Goal: Transaction & Acquisition: Purchase product/service

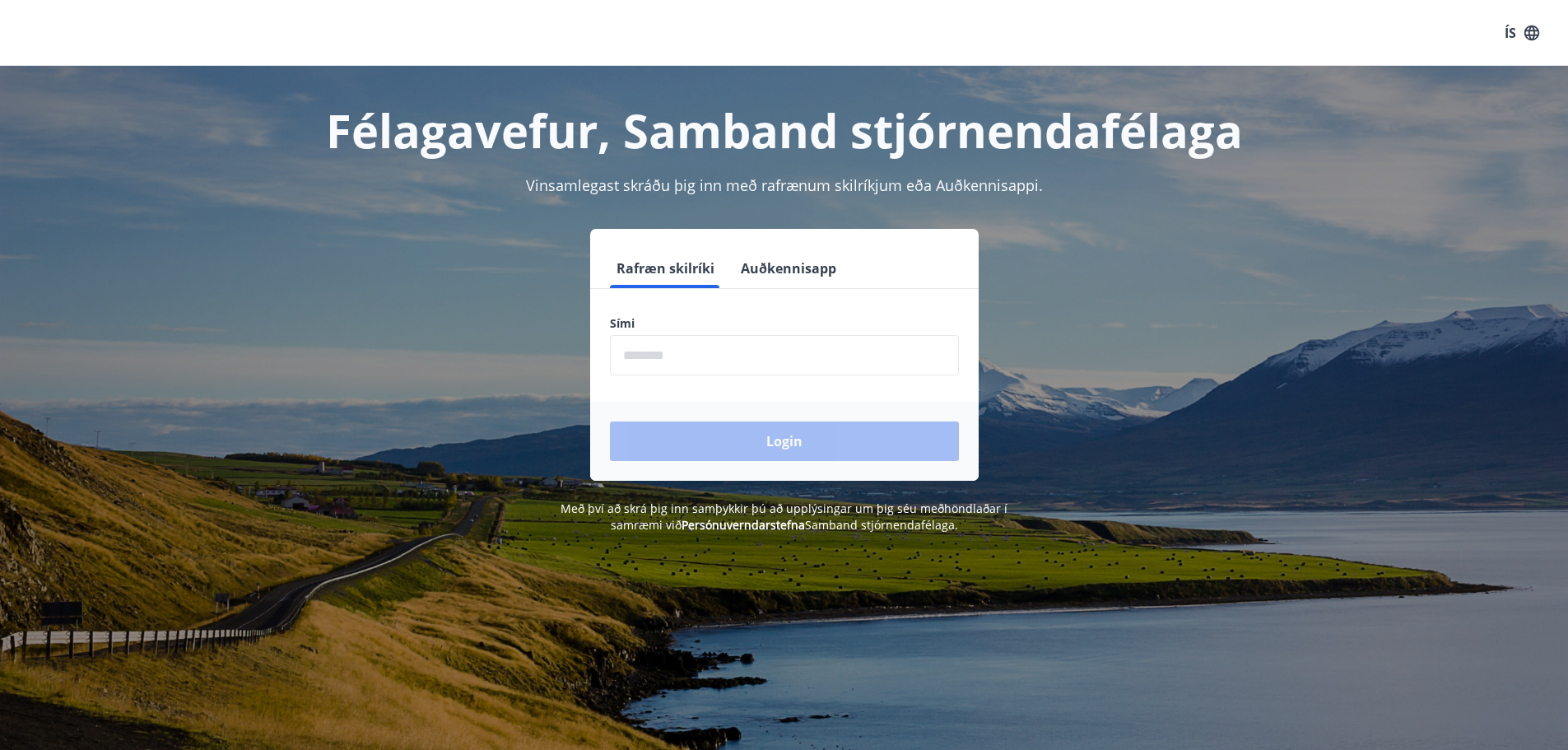
click at [630, 351] on input "phone" at bounding box center [784, 355] width 349 height 41
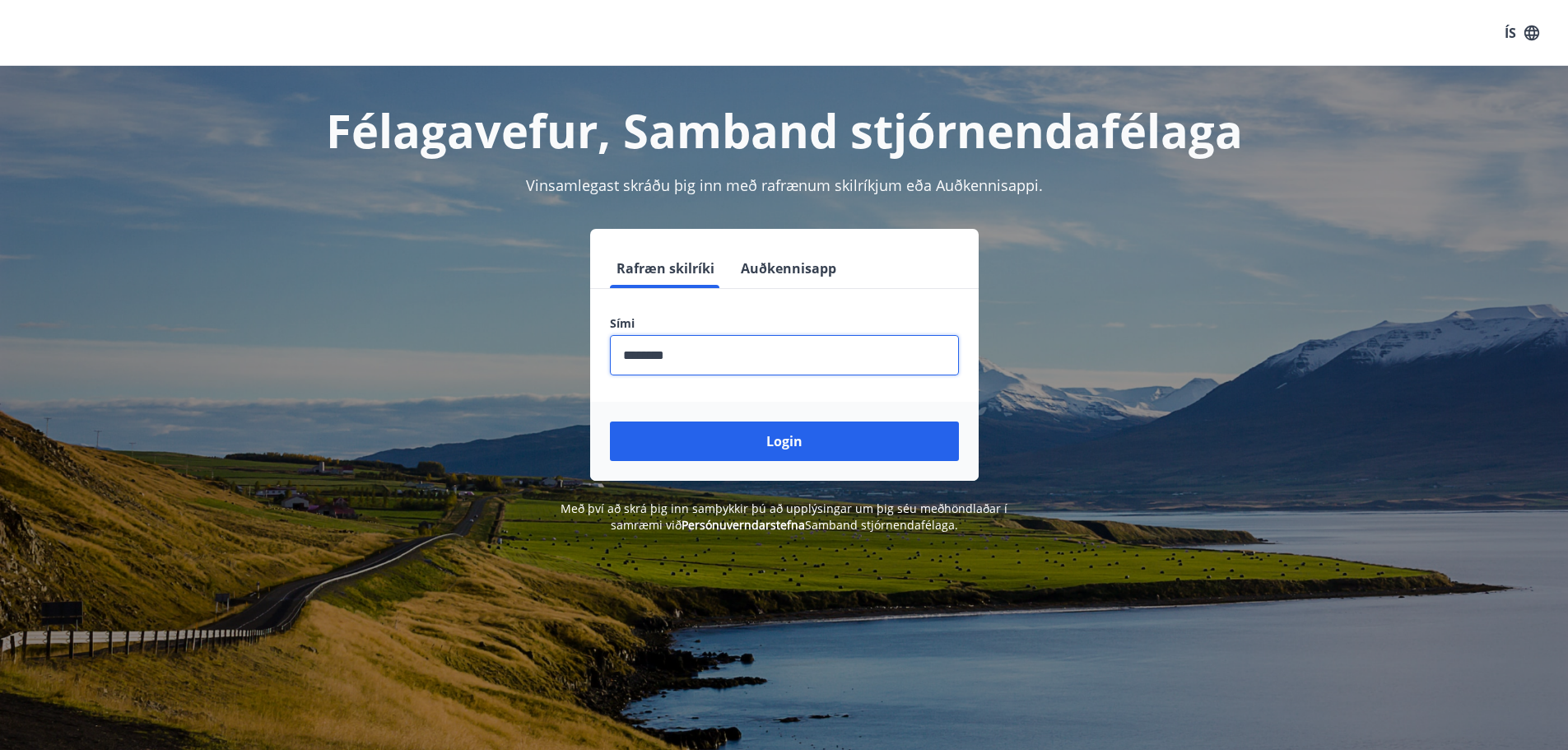
type input "********"
click at [610, 422] on button "Login" at bounding box center [784, 441] width 349 height 40
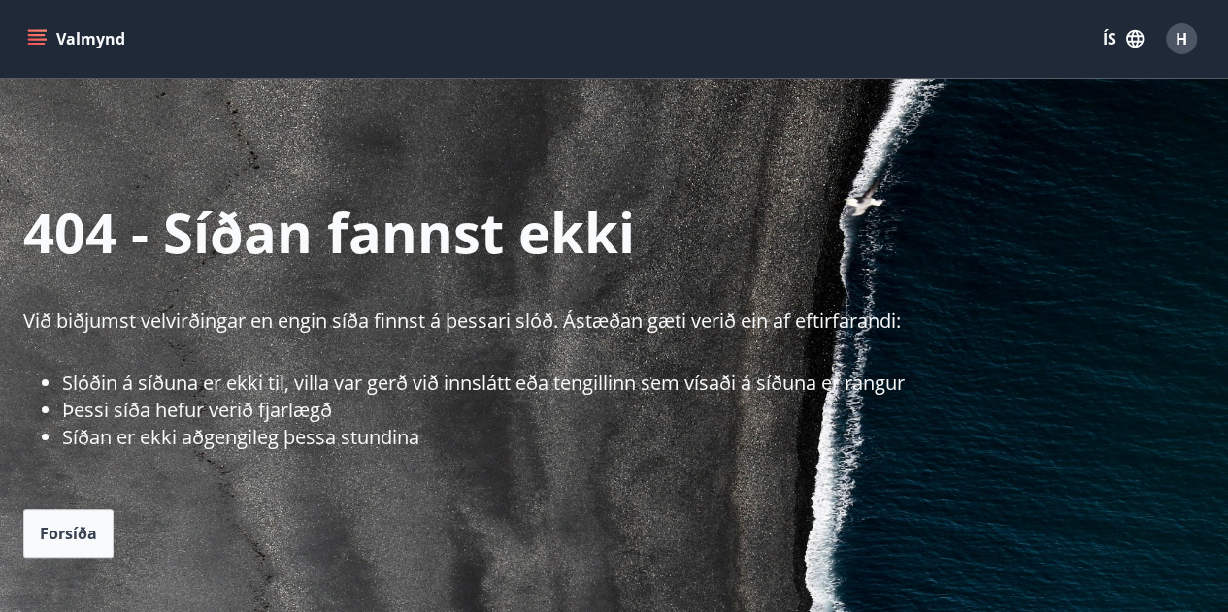
click at [37, 43] on icon "menu" at bounding box center [36, 44] width 17 height 2
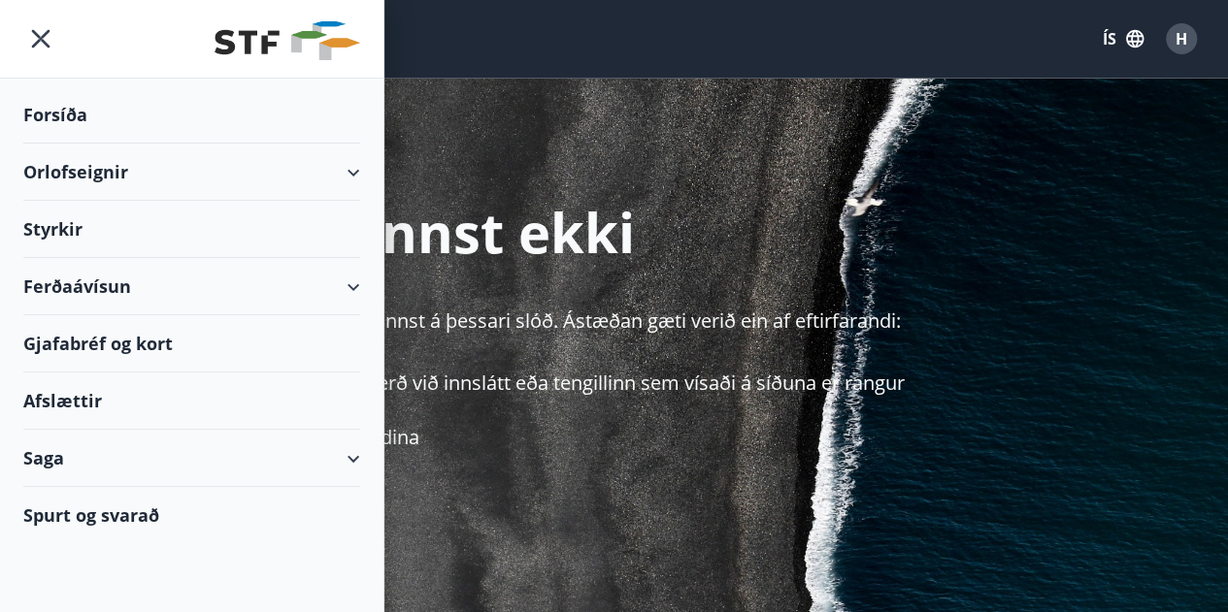
click at [353, 165] on div "Orlofseignir" at bounding box center [191, 172] width 337 height 57
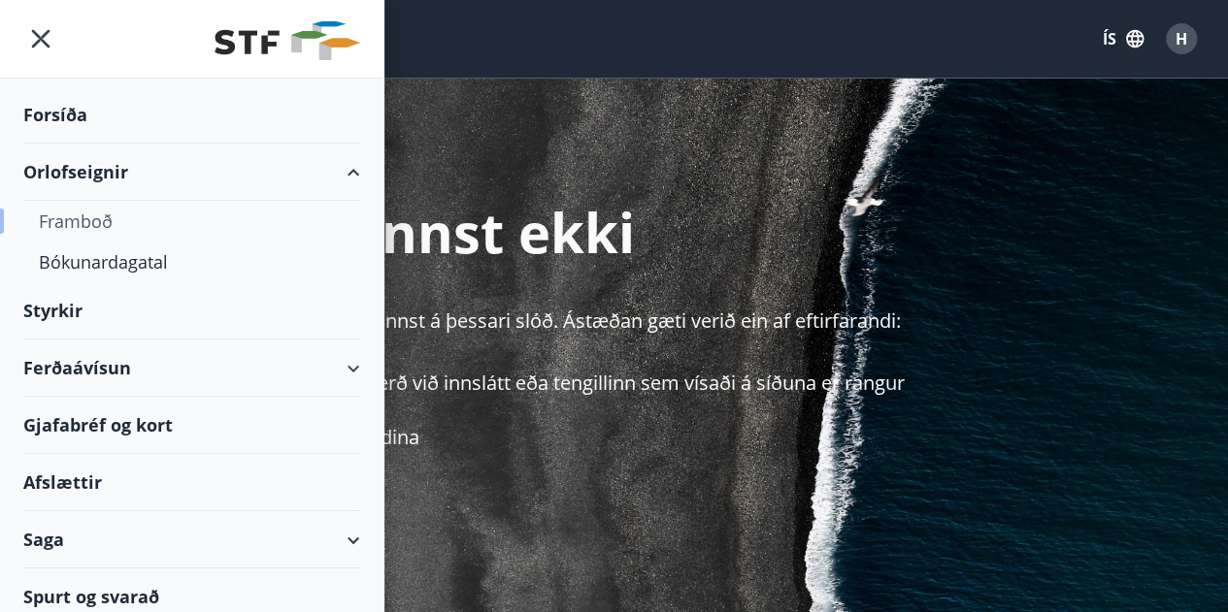
click at [70, 211] on div "Framboð" at bounding box center [192, 221] width 306 height 41
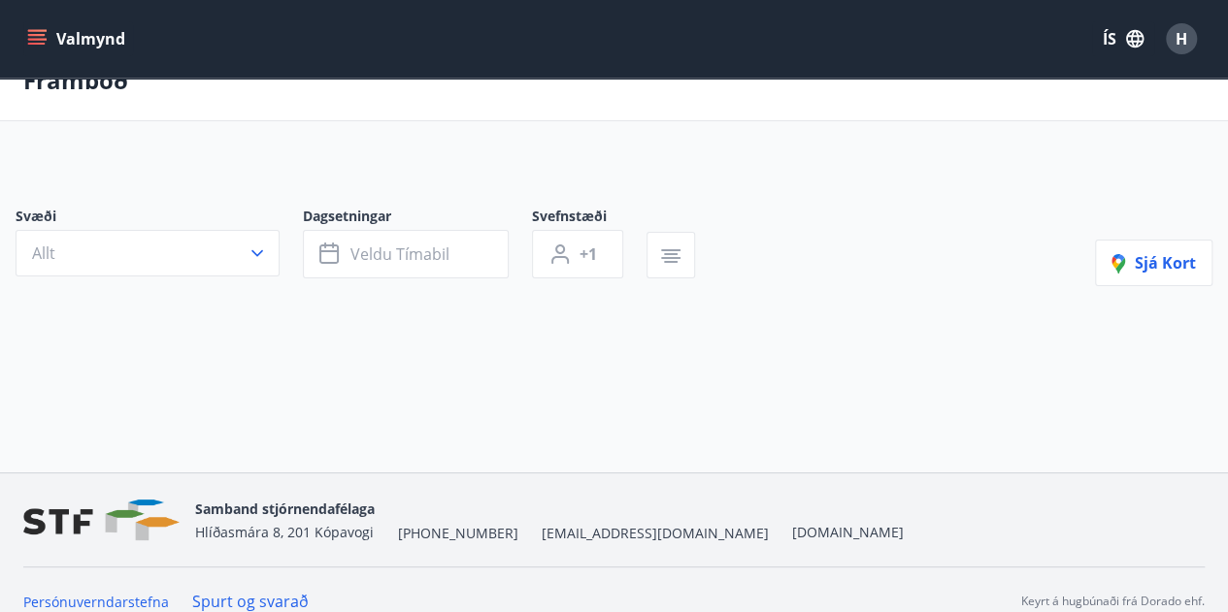
scroll to position [58, 0]
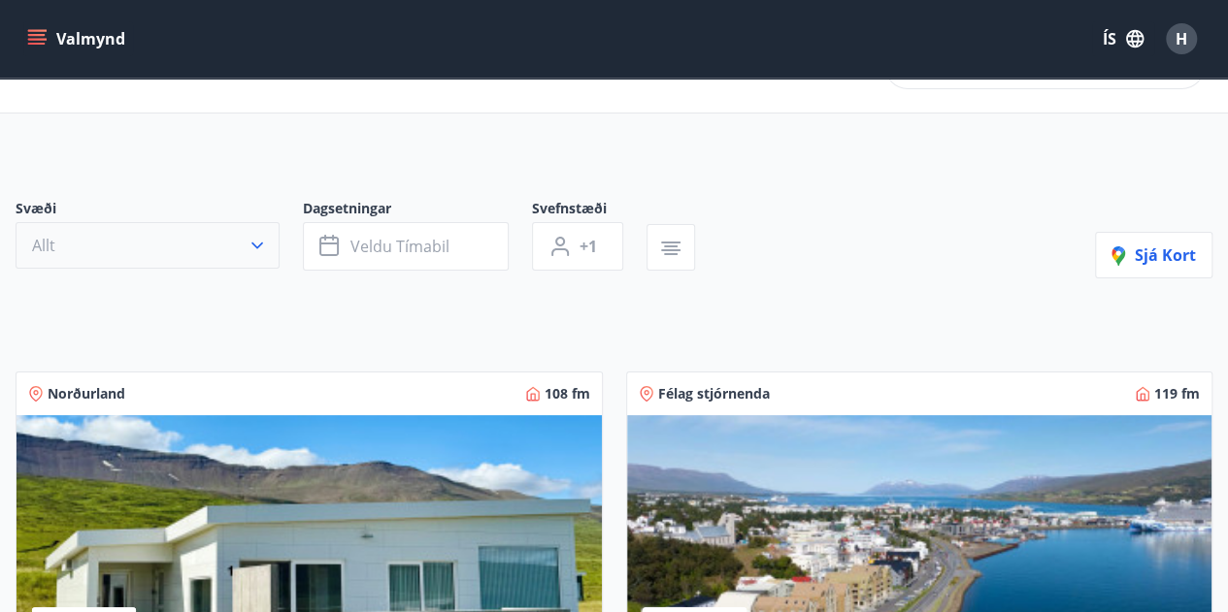
click at [282, 237] on div "Svæði Allt" at bounding box center [159, 235] width 287 height 72
click at [262, 245] on icon "button" at bounding box center [257, 245] width 19 height 19
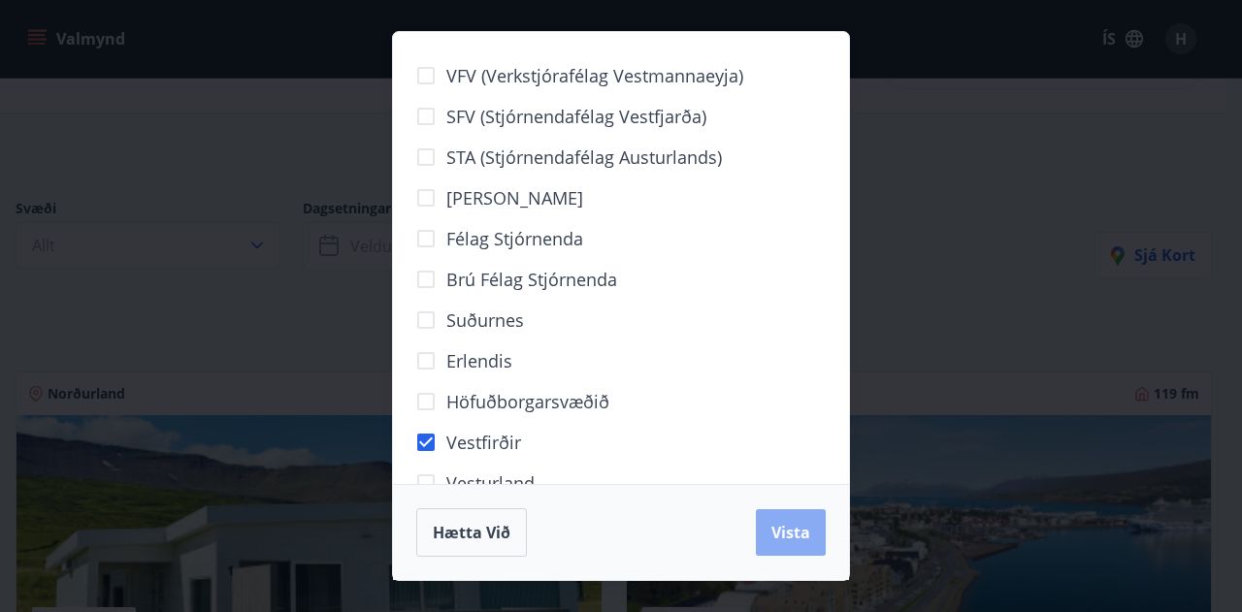
click at [803, 525] on span "Vista" at bounding box center [791, 532] width 39 height 21
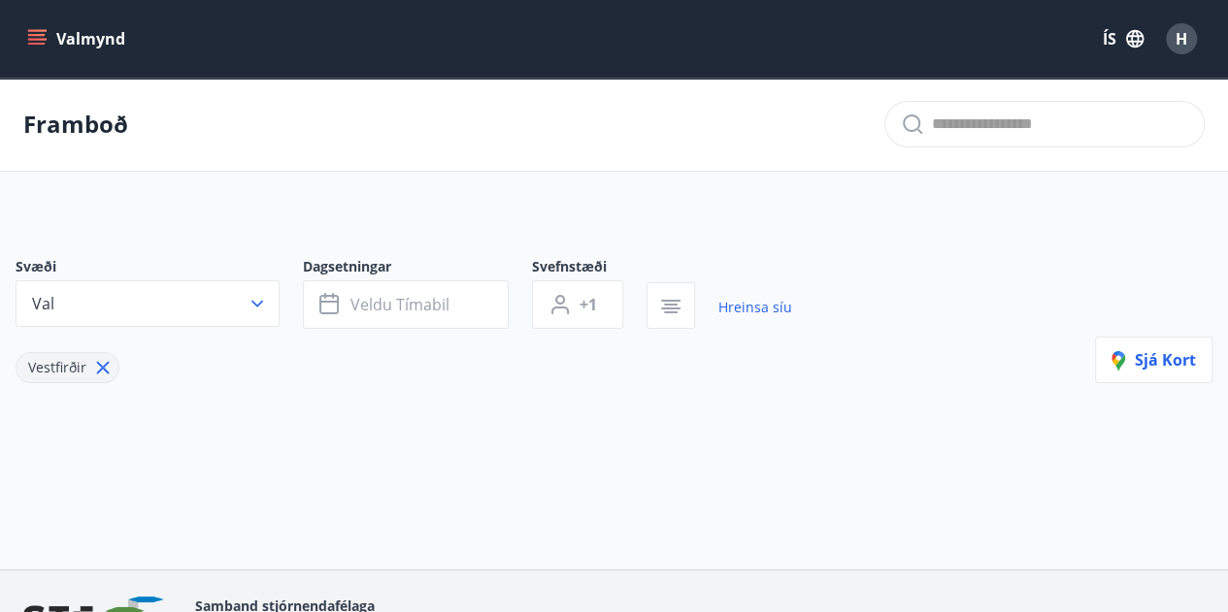
click at [29, 31] on icon "menu" at bounding box center [38, 31] width 21 height 2
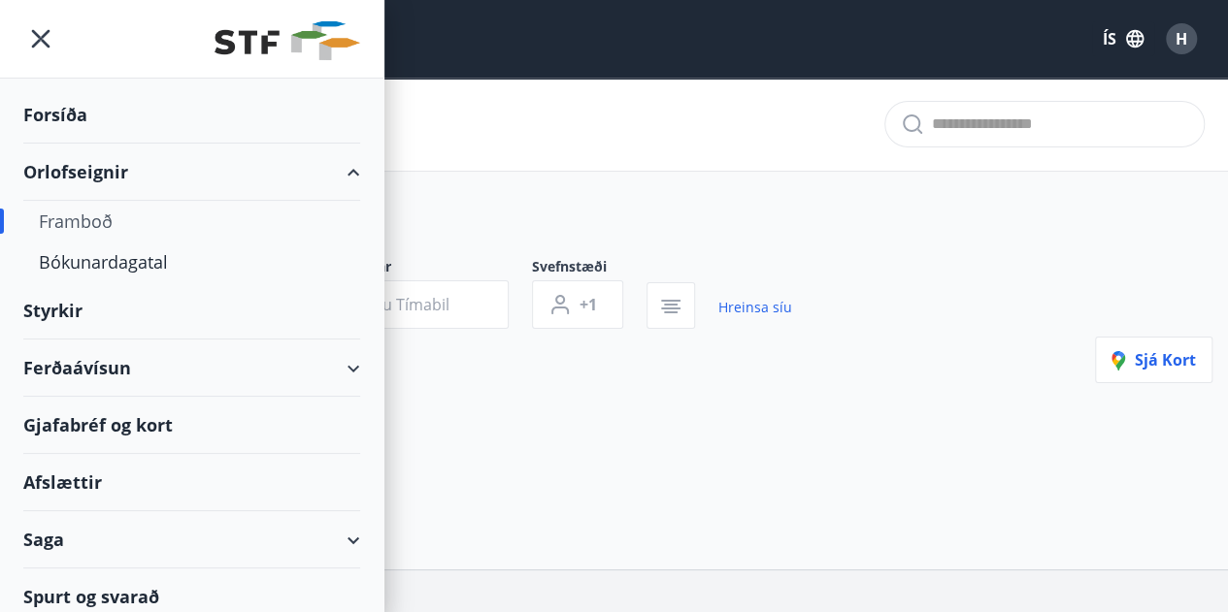
click at [336, 364] on div "Ferðaávísun" at bounding box center [191, 368] width 337 height 57
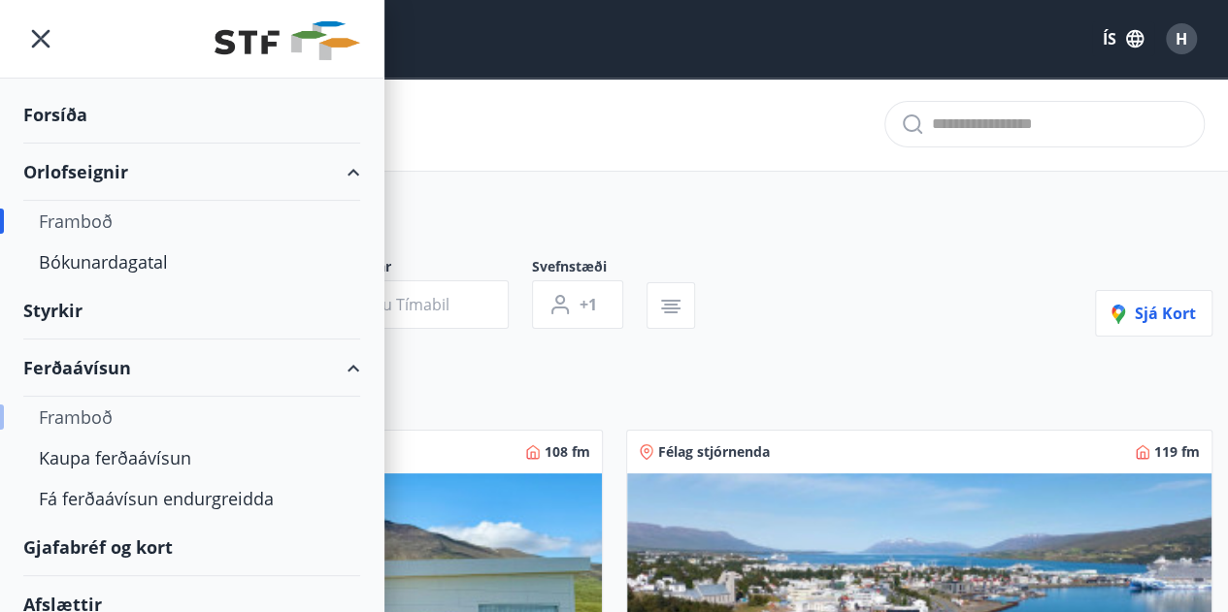
click at [91, 400] on div "Framboð" at bounding box center [192, 417] width 306 height 41
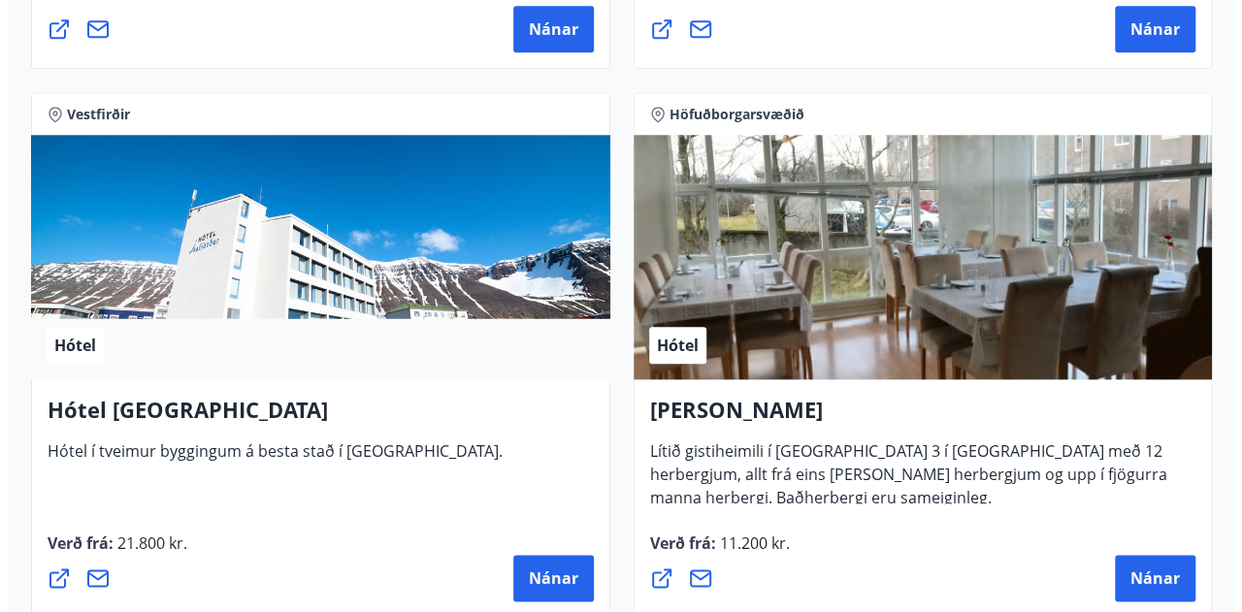
scroll to position [4756, 0]
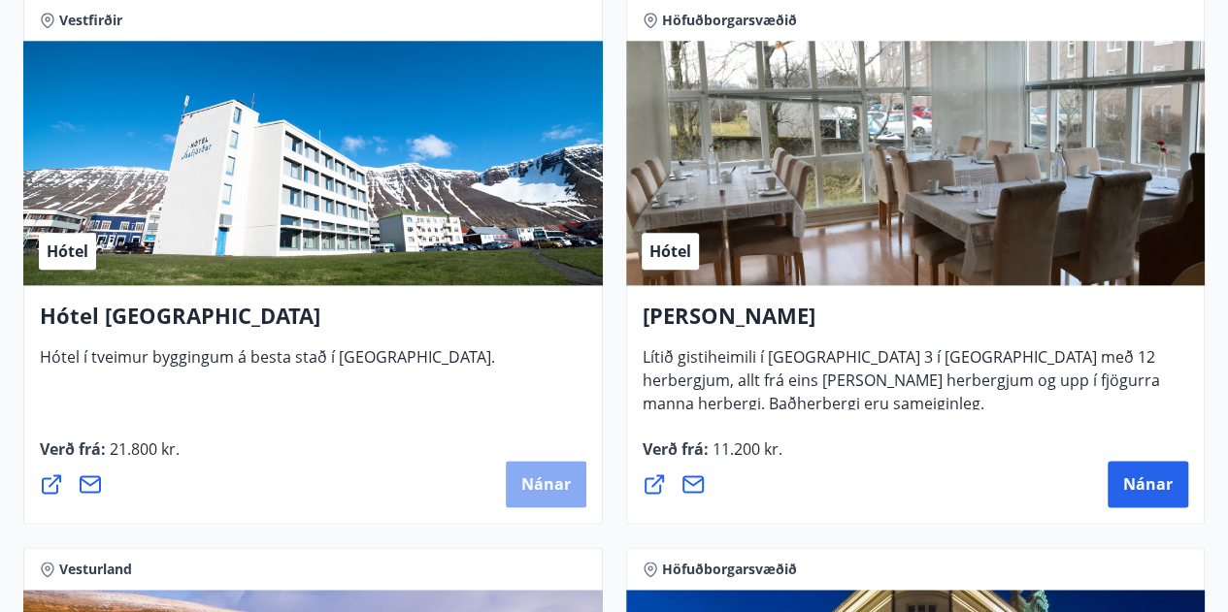
click at [547, 486] on span "Nánar" at bounding box center [546, 484] width 50 height 21
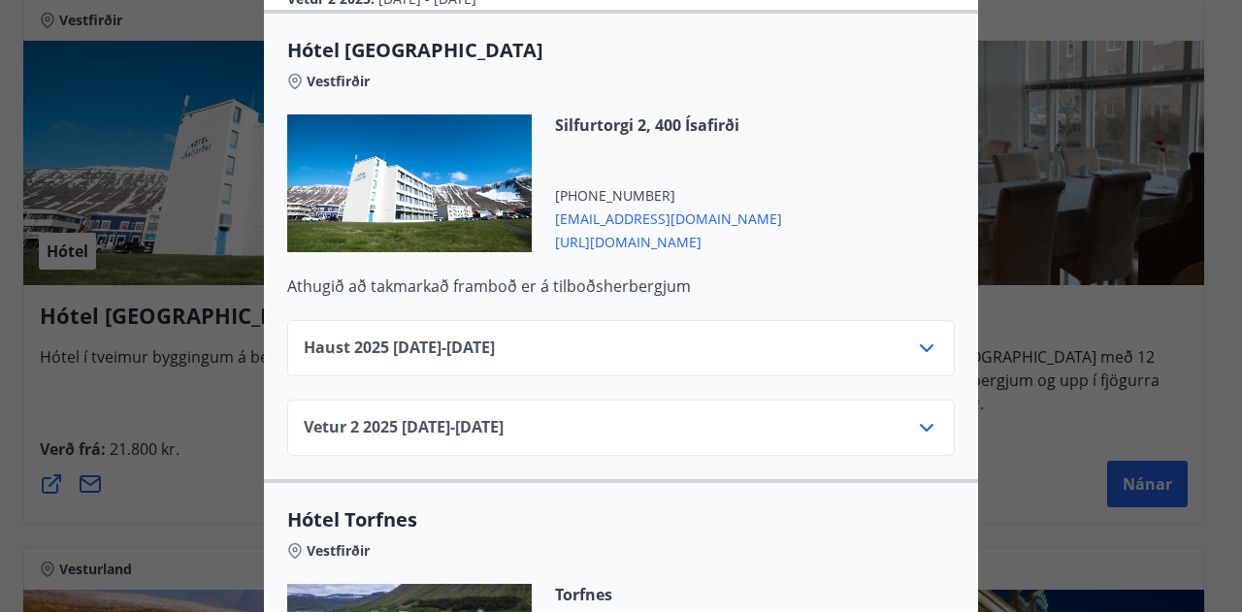
scroll to position [485, 0]
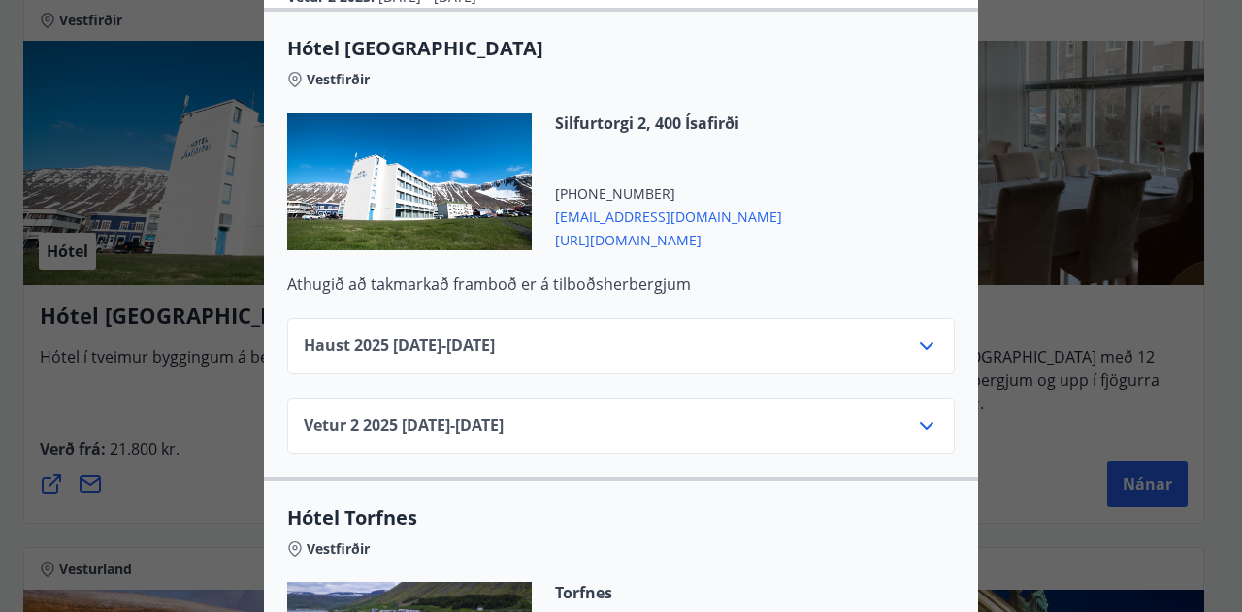
click at [917, 414] on icon at bounding box center [926, 425] width 23 height 23
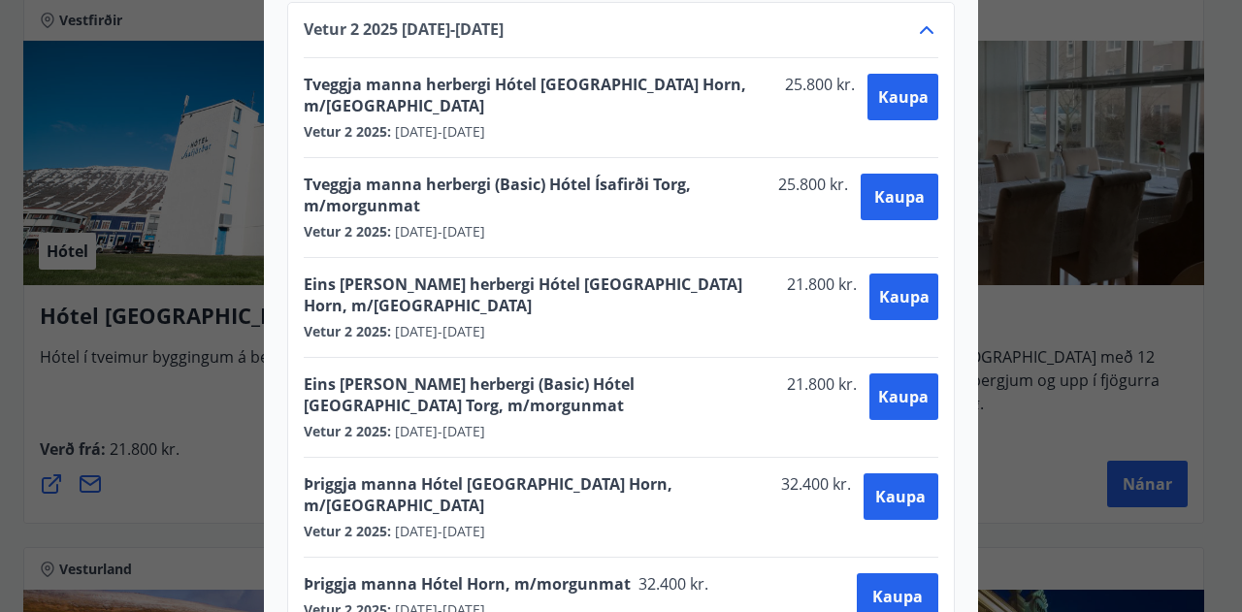
scroll to position [744, 0]
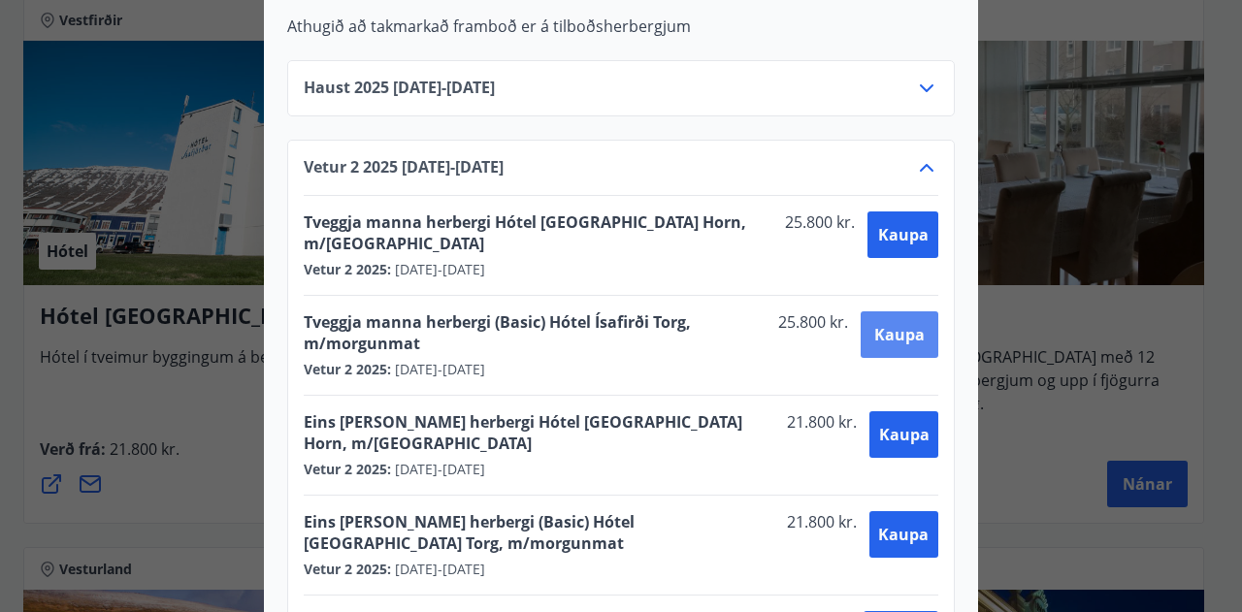
click at [910, 324] on span "Kaupa" at bounding box center [900, 334] width 50 height 21
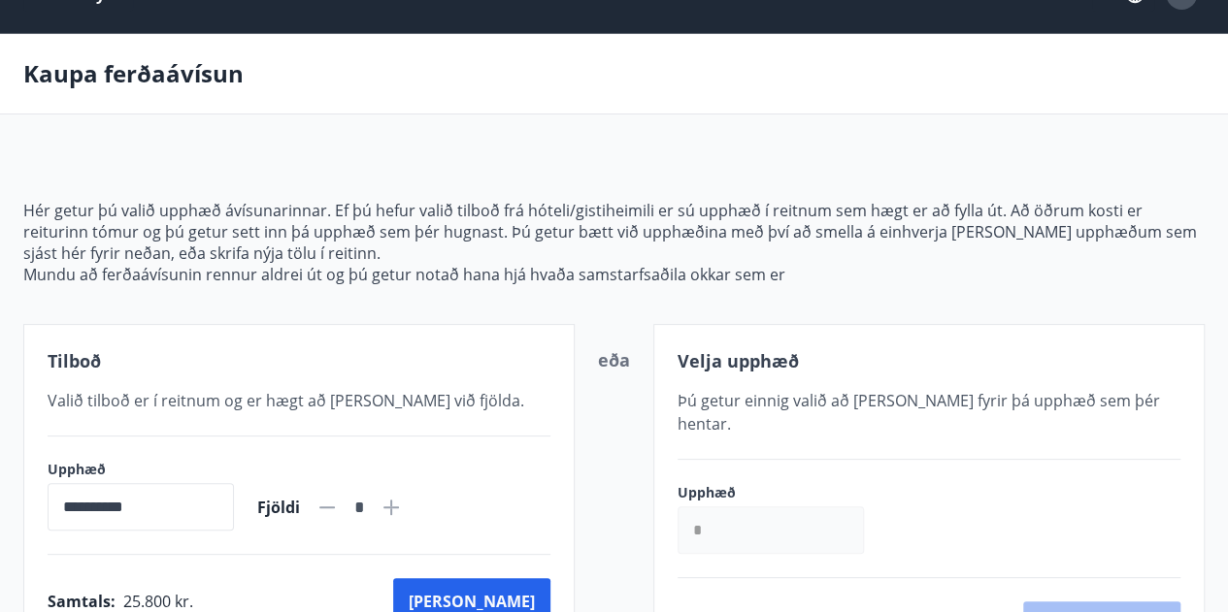
scroll to position [28, 0]
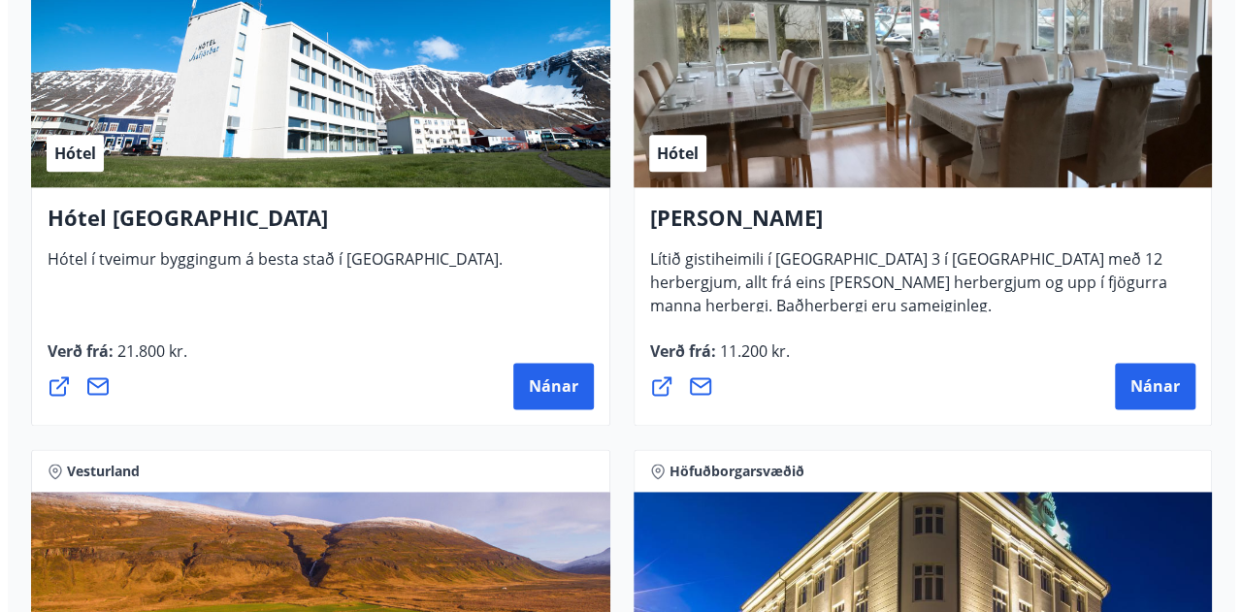
scroll to position [4881, 0]
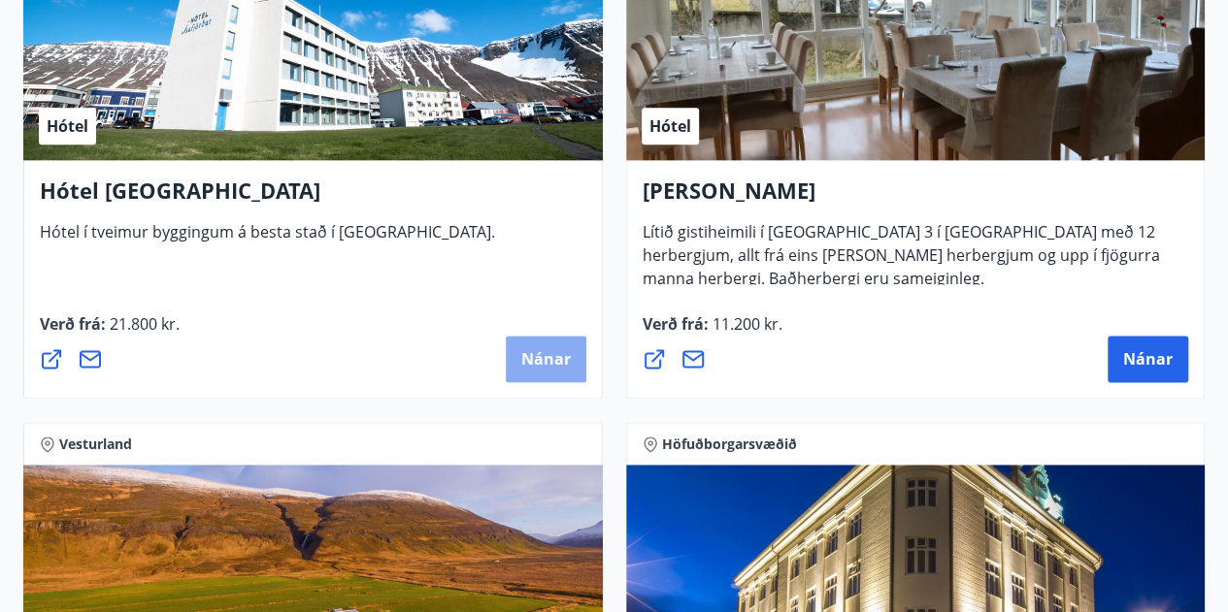
click at [555, 370] on button "Nánar" at bounding box center [546, 359] width 81 height 47
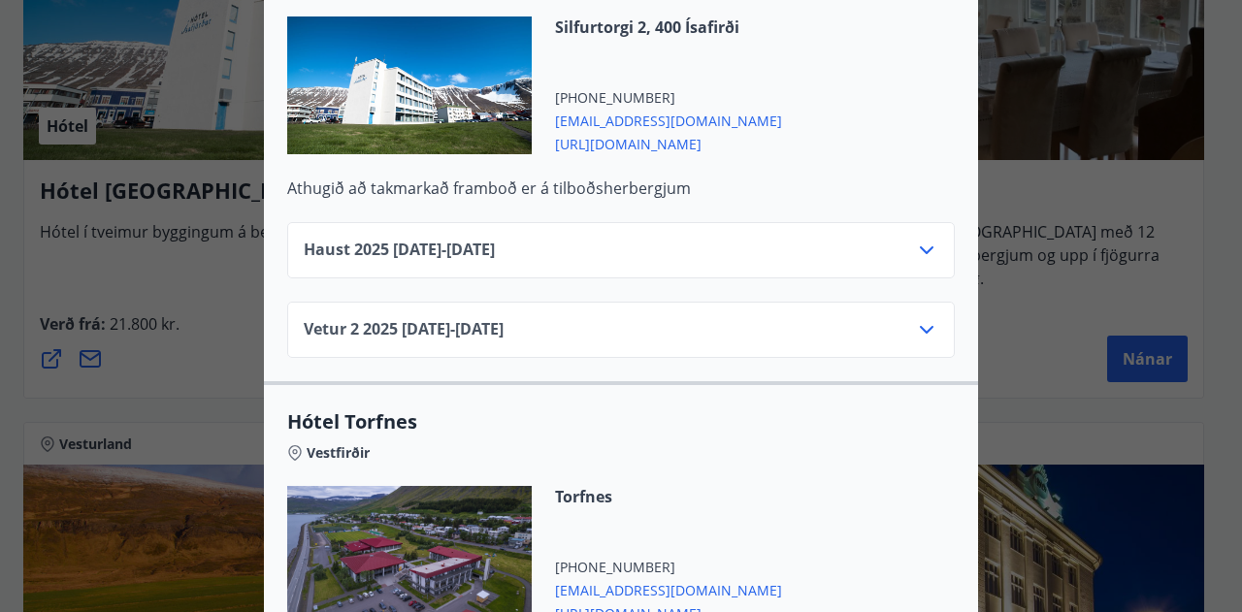
scroll to position [582, 0]
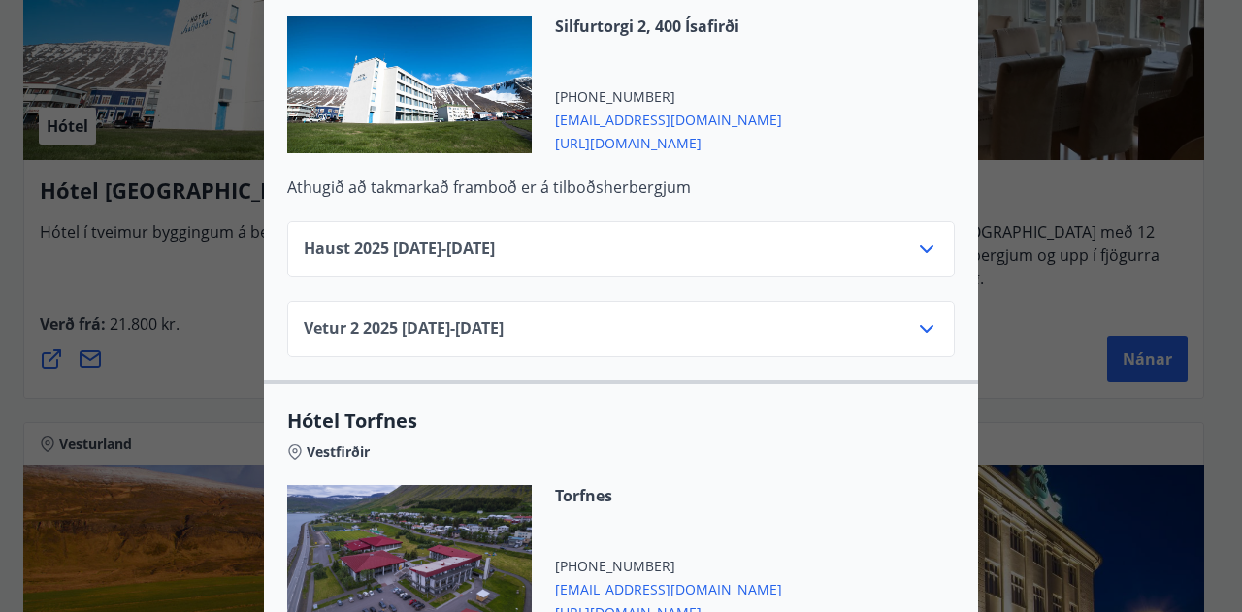
click at [922, 317] on icon at bounding box center [926, 328] width 23 height 23
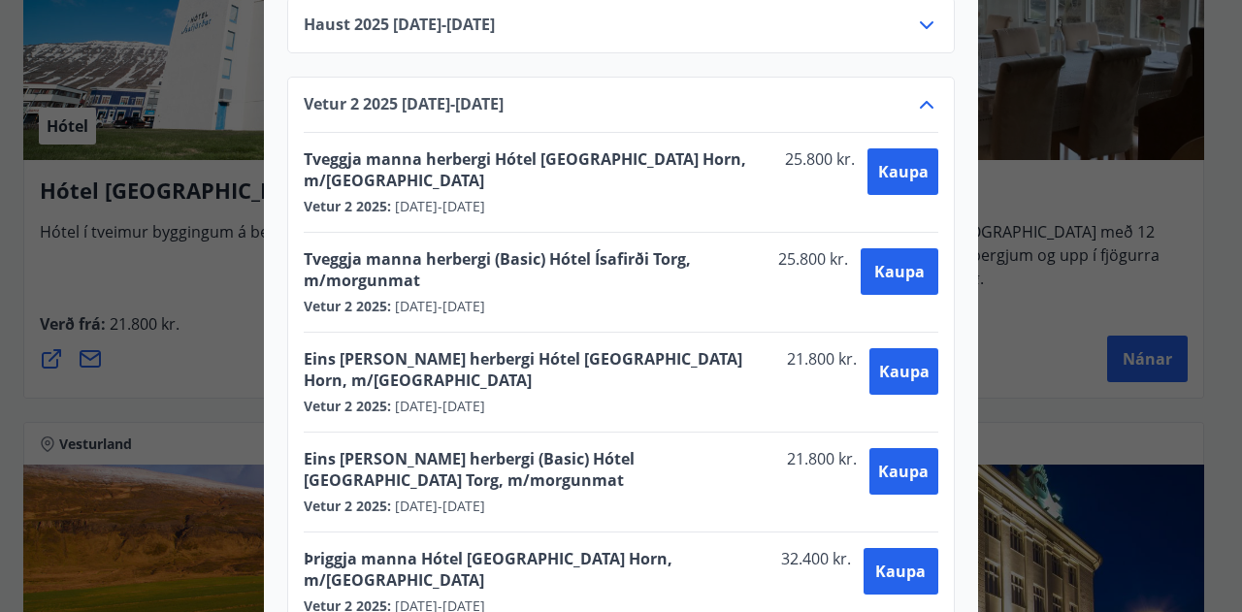
scroll to position [777, 0]
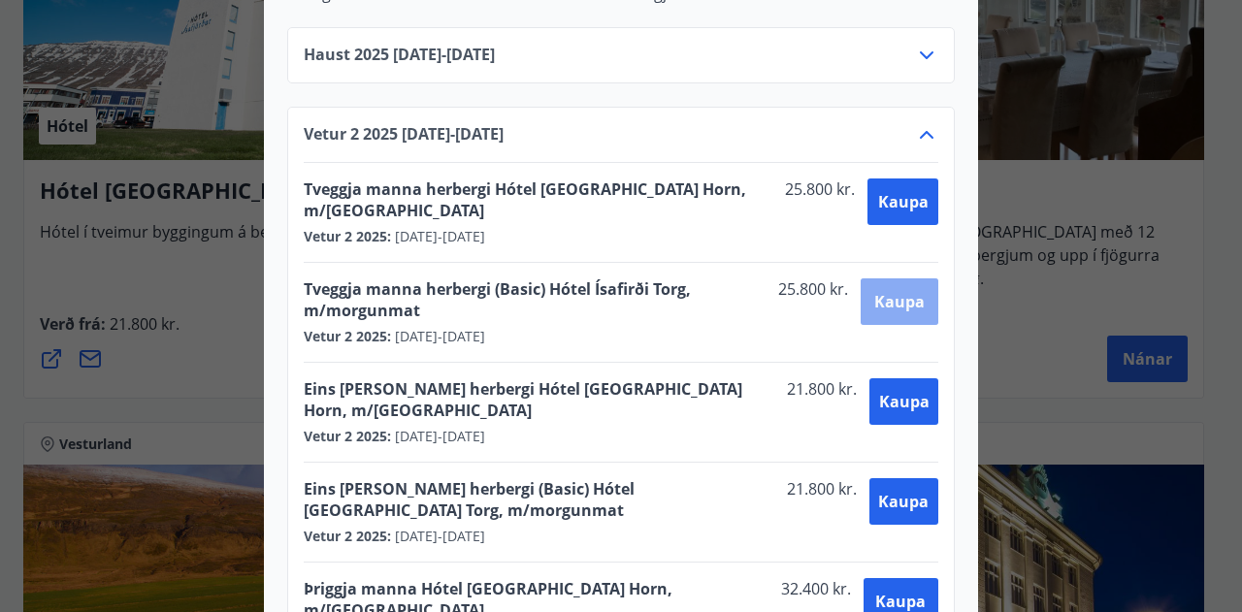
click at [895, 291] on span "Kaupa" at bounding box center [900, 301] width 50 height 21
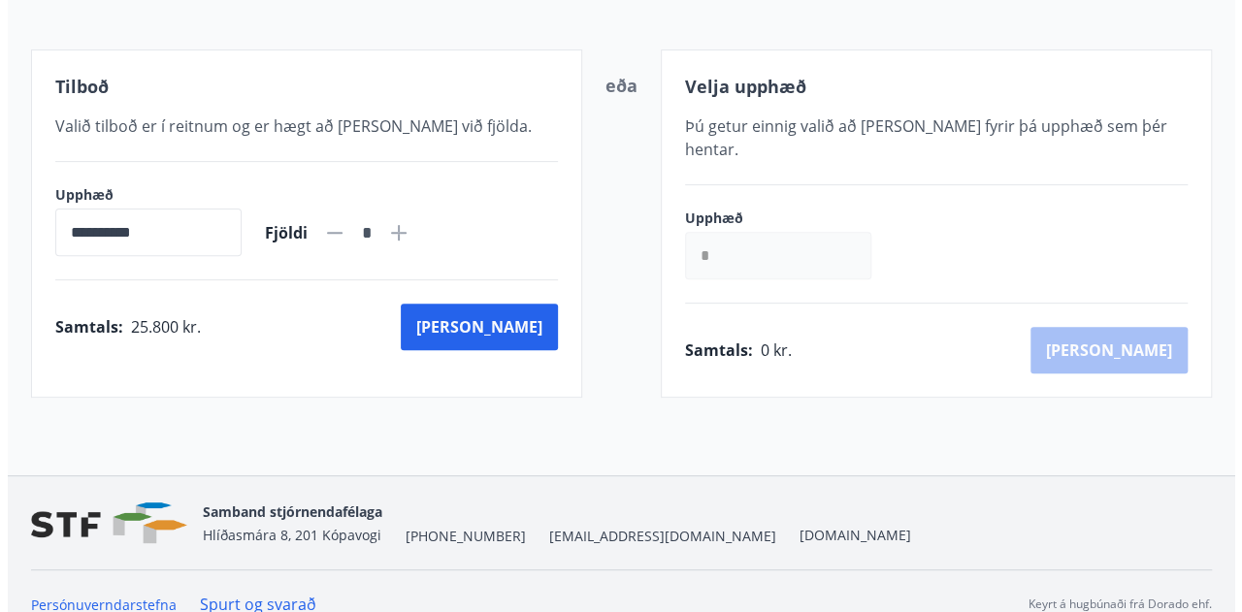
scroll to position [319, 0]
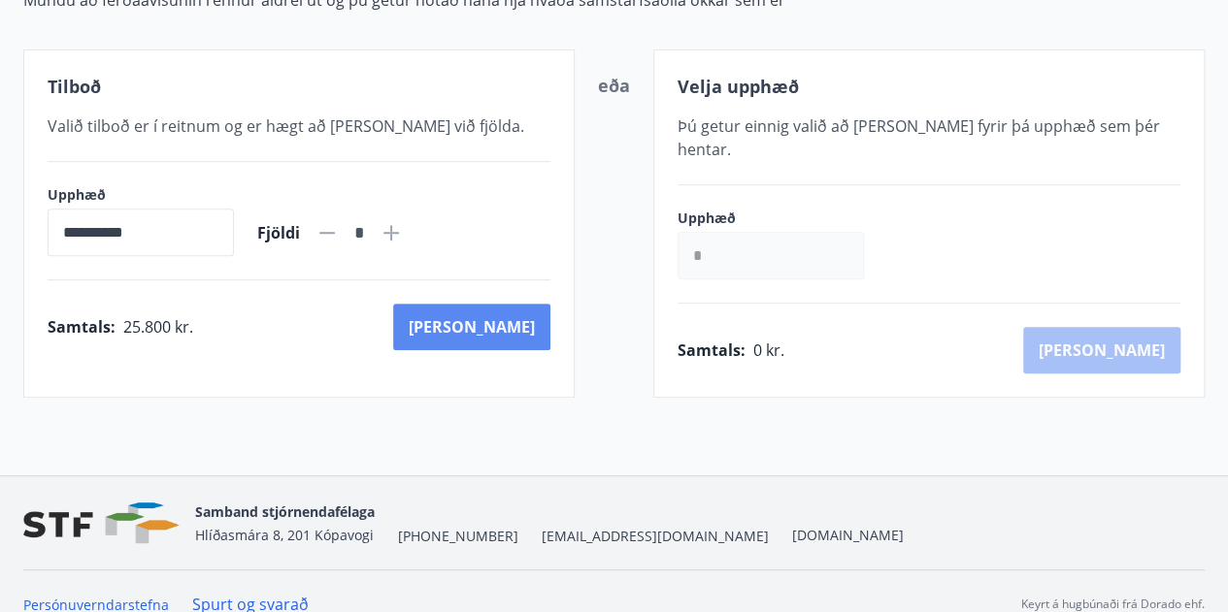
click at [516, 322] on button "[PERSON_NAME]" at bounding box center [471, 327] width 157 height 47
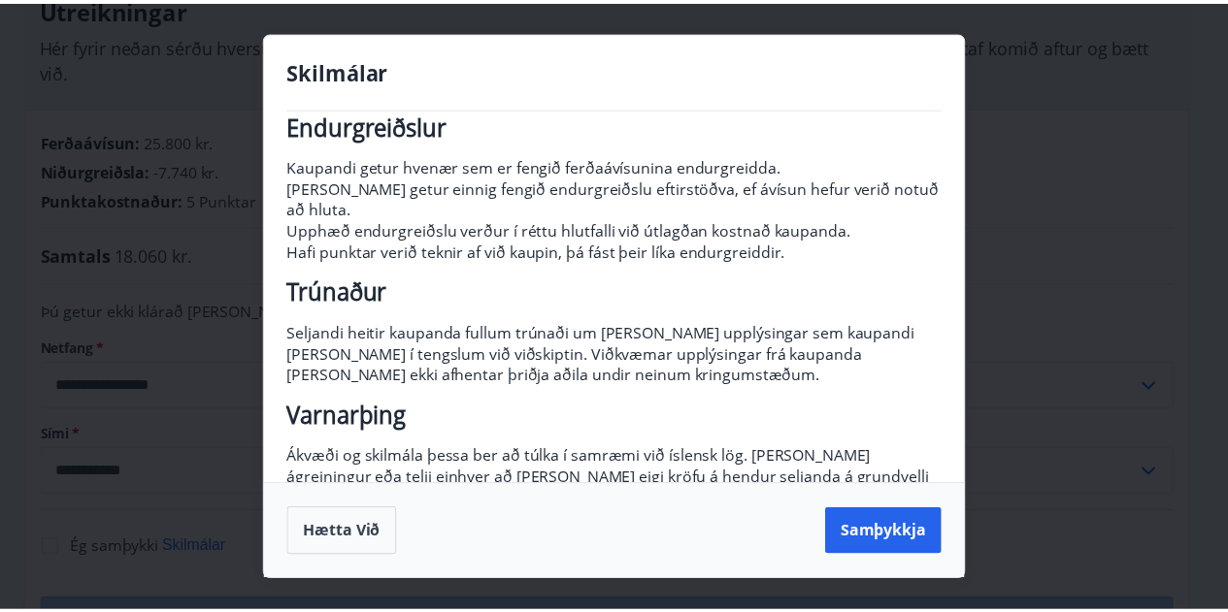
scroll to position [332, 0]
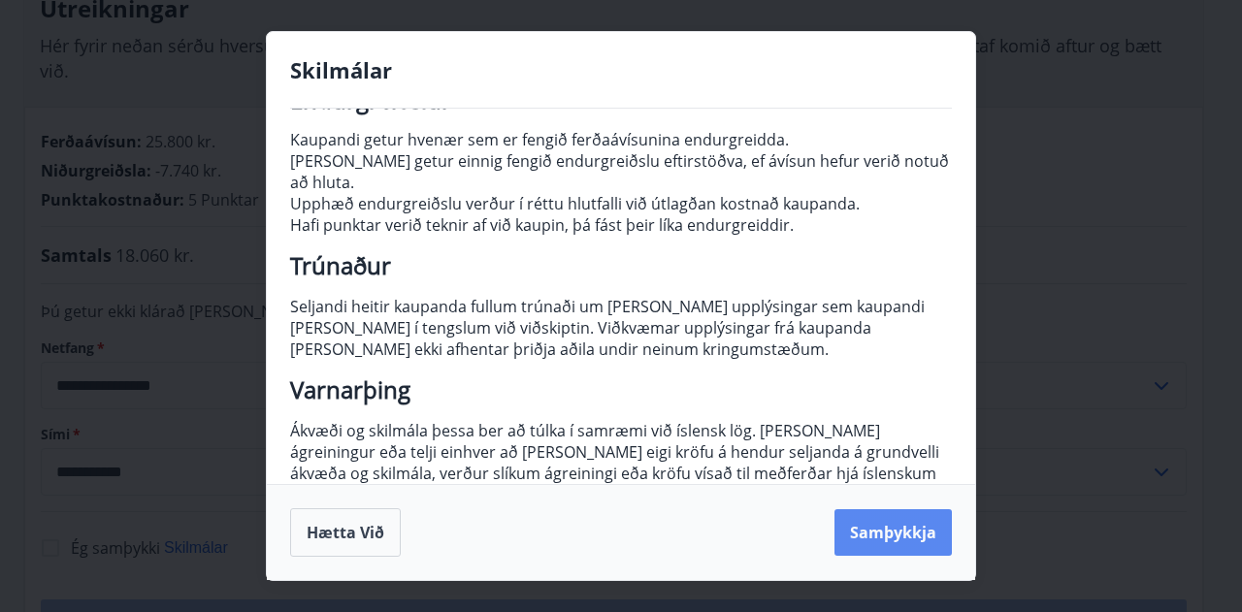
click at [898, 533] on button "Samþykkja" at bounding box center [893, 533] width 117 height 47
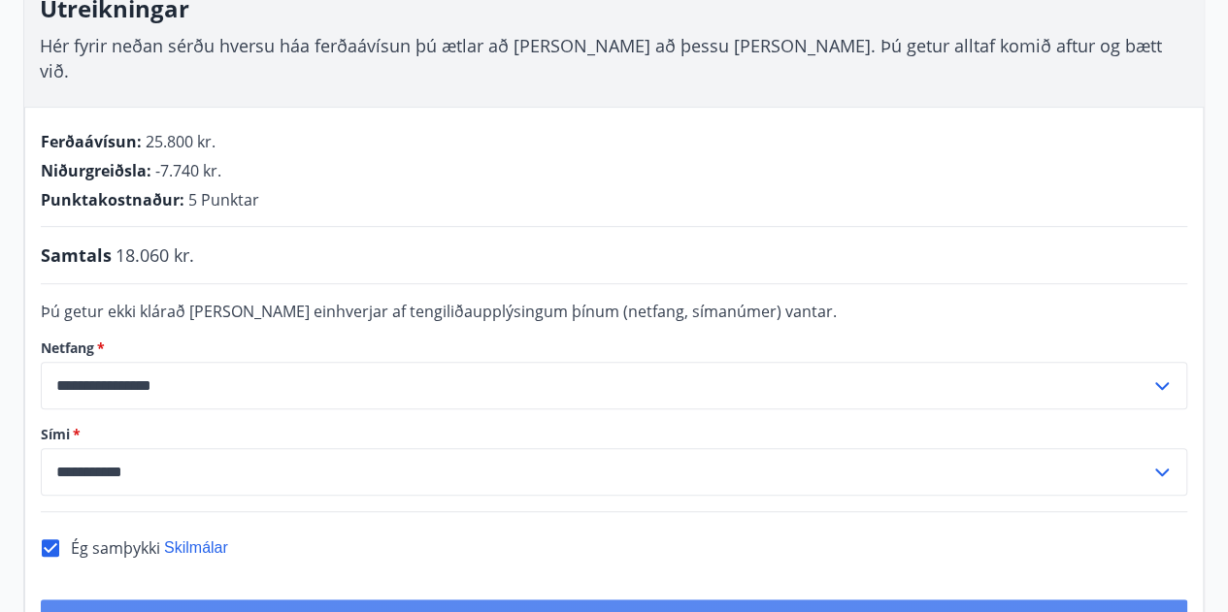
click at [617, 600] on button "Greiða" at bounding box center [614, 623] width 1146 height 47
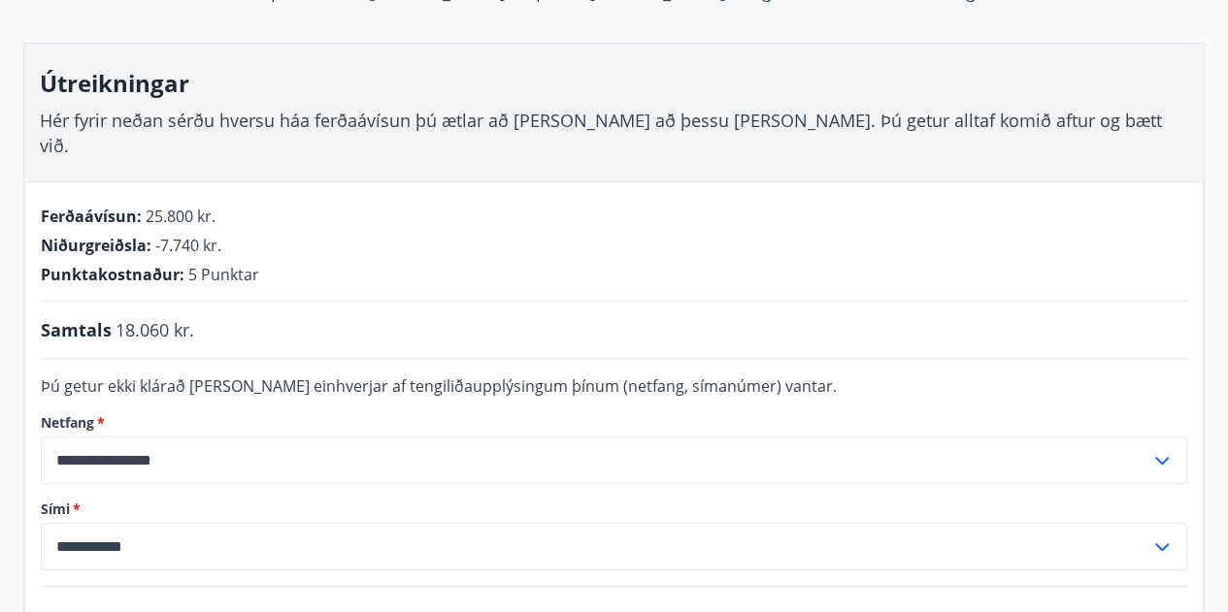
scroll to position [113, 0]
